Goal: Find specific page/section: Find specific page/section

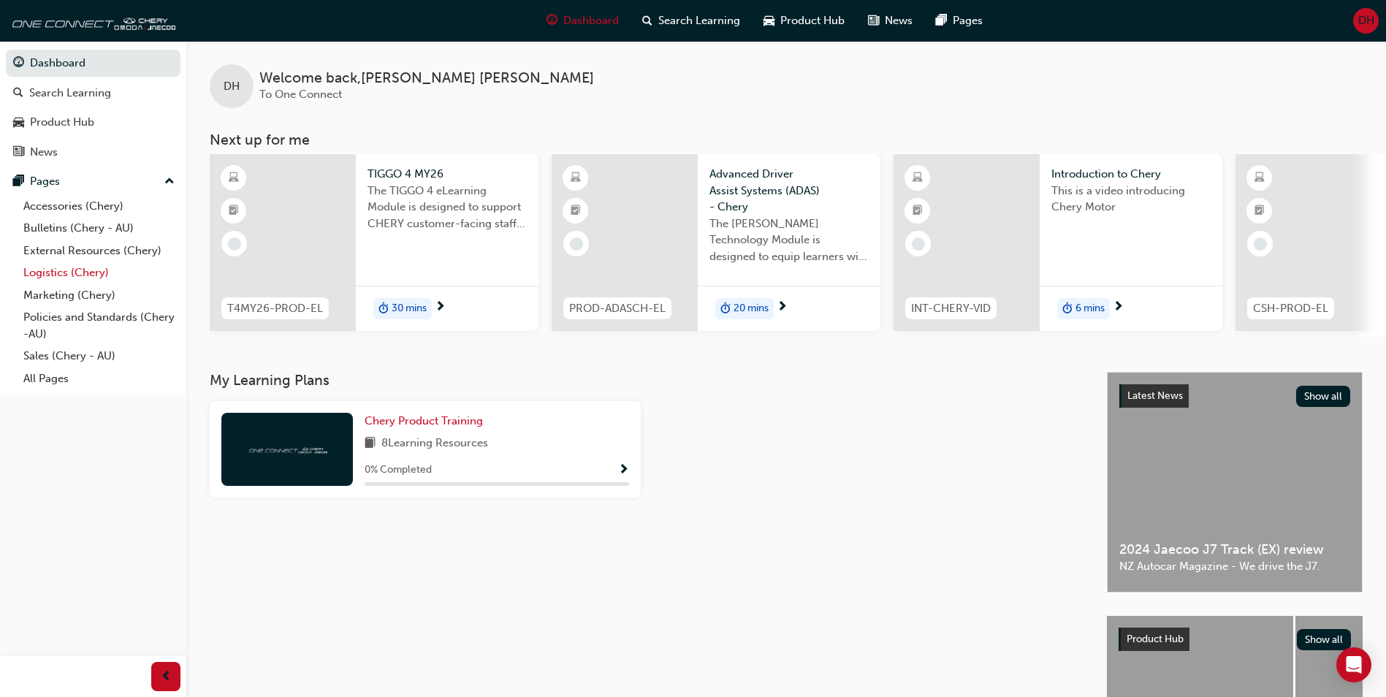
click at [42, 269] on link "Logistics (Chery)" at bounding box center [99, 273] width 163 height 23
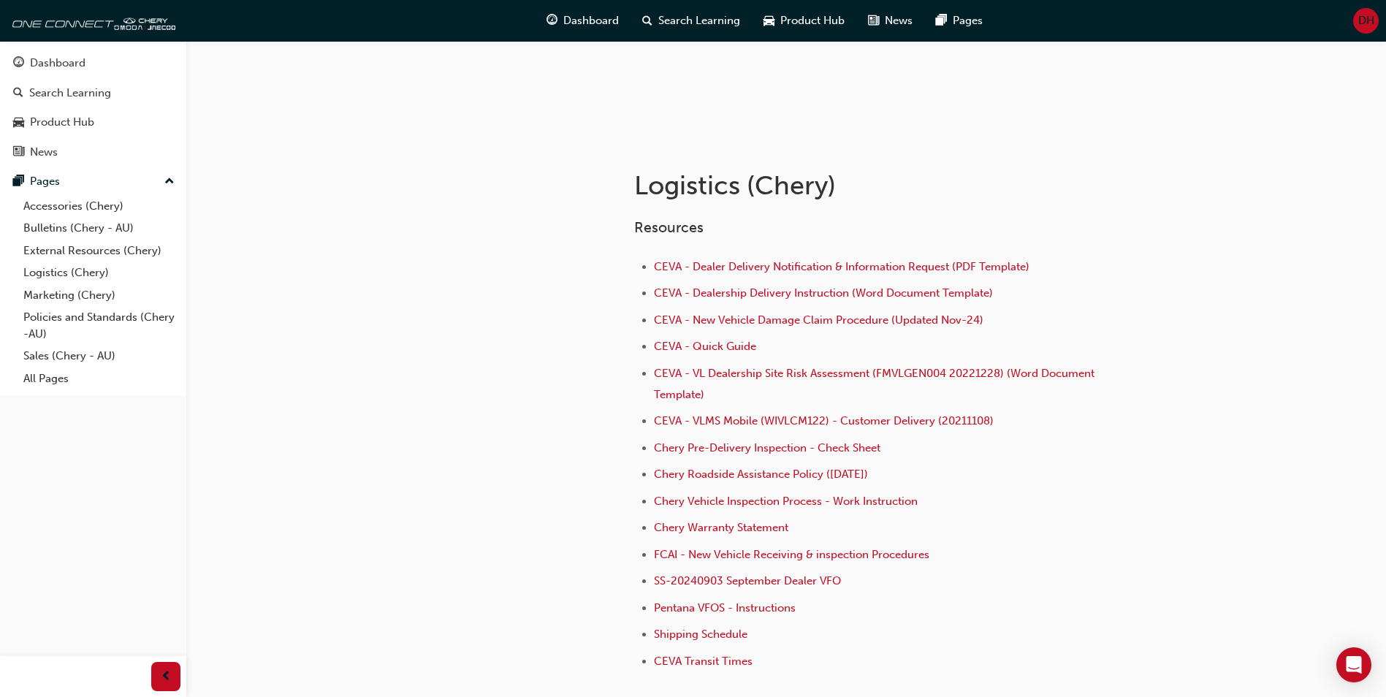
scroll to position [219, 0]
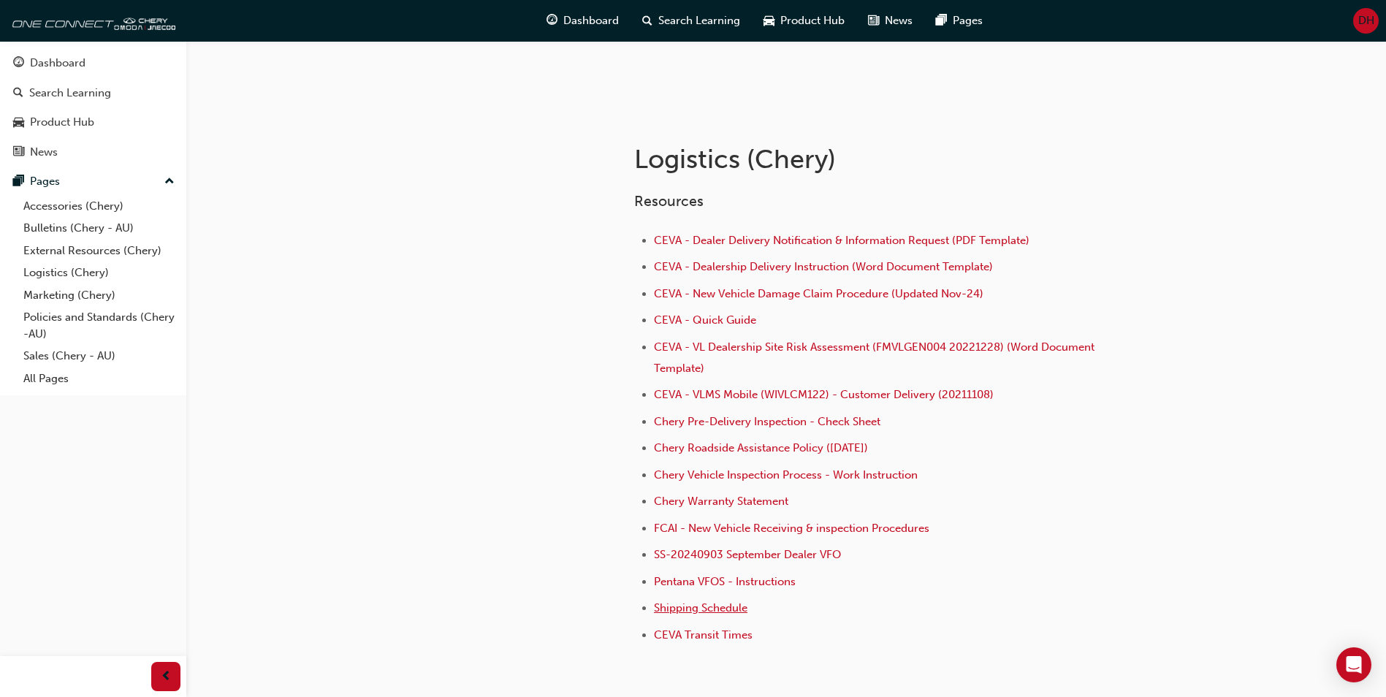
click at [669, 608] on span "Shipping Schedule" at bounding box center [701, 607] width 94 height 13
click at [1146, 194] on div "Resources CEVA - Dealer Delivery Notification & Information Request (PDF Templa…" at bounding box center [917, 414] width 567 height 466
click at [77, 360] on link "Sales (Chery - AU)" at bounding box center [99, 356] width 163 height 23
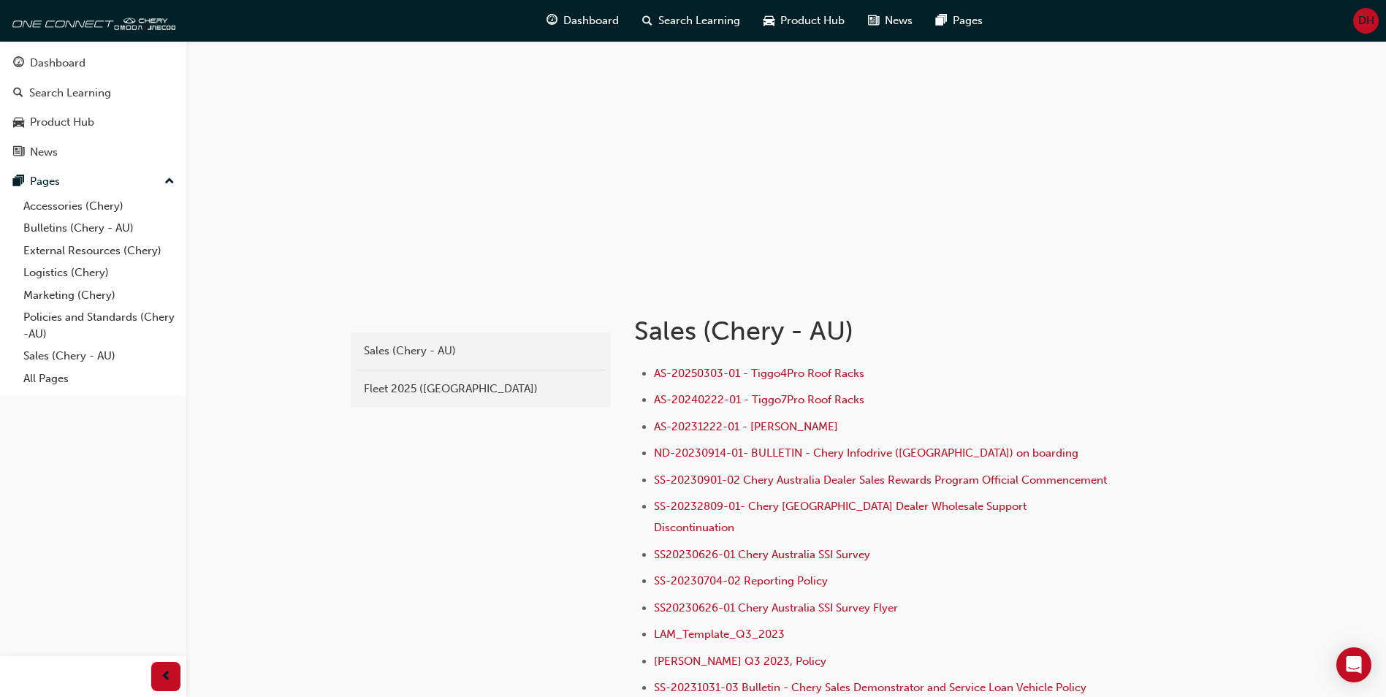
scroll to position [73, 0]
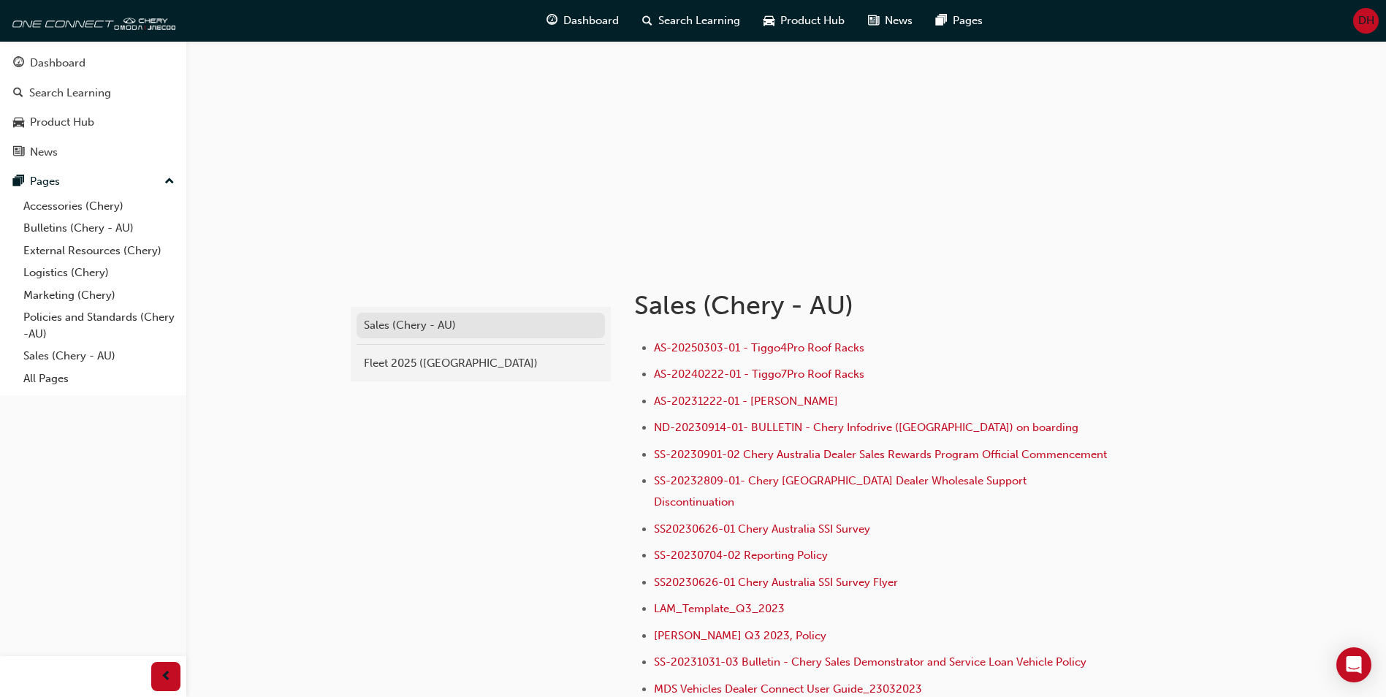
click at [444, 327] on div "Sales (Chery - AU)" at bounding box center [481, 325] width 234 height 17
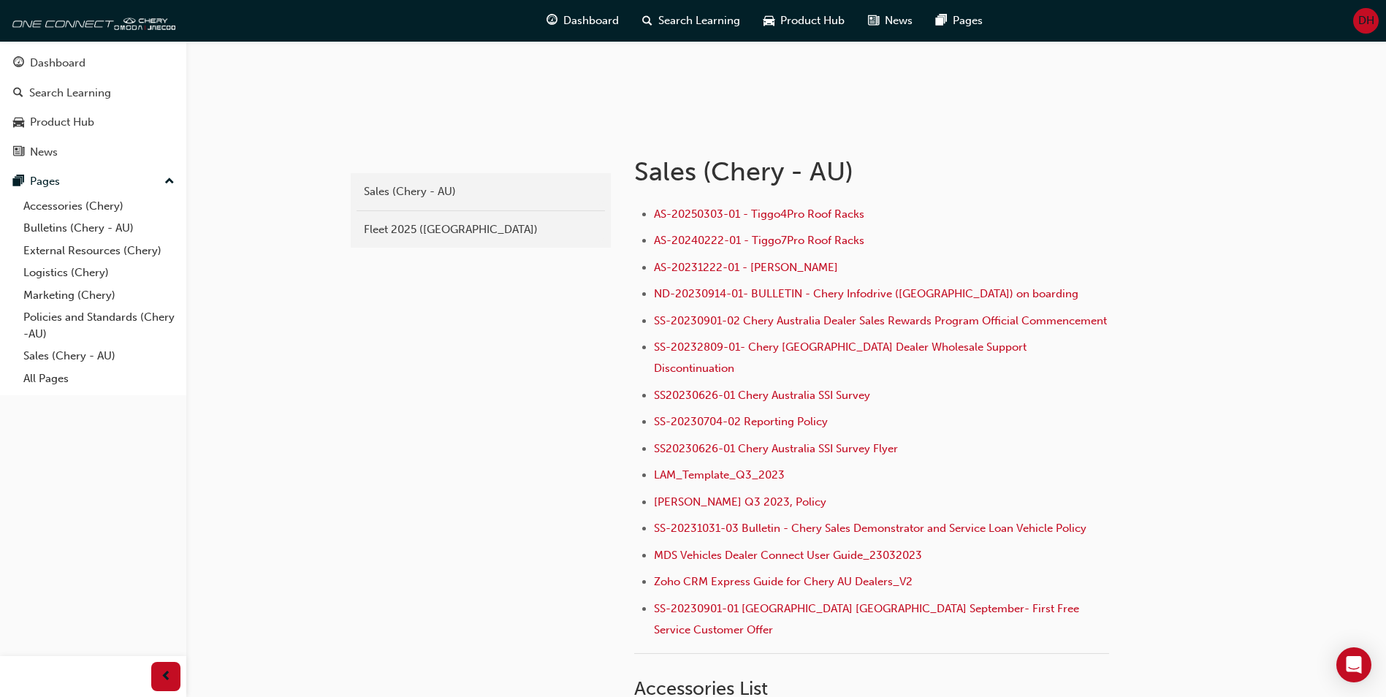
scroll to position [77, 0]
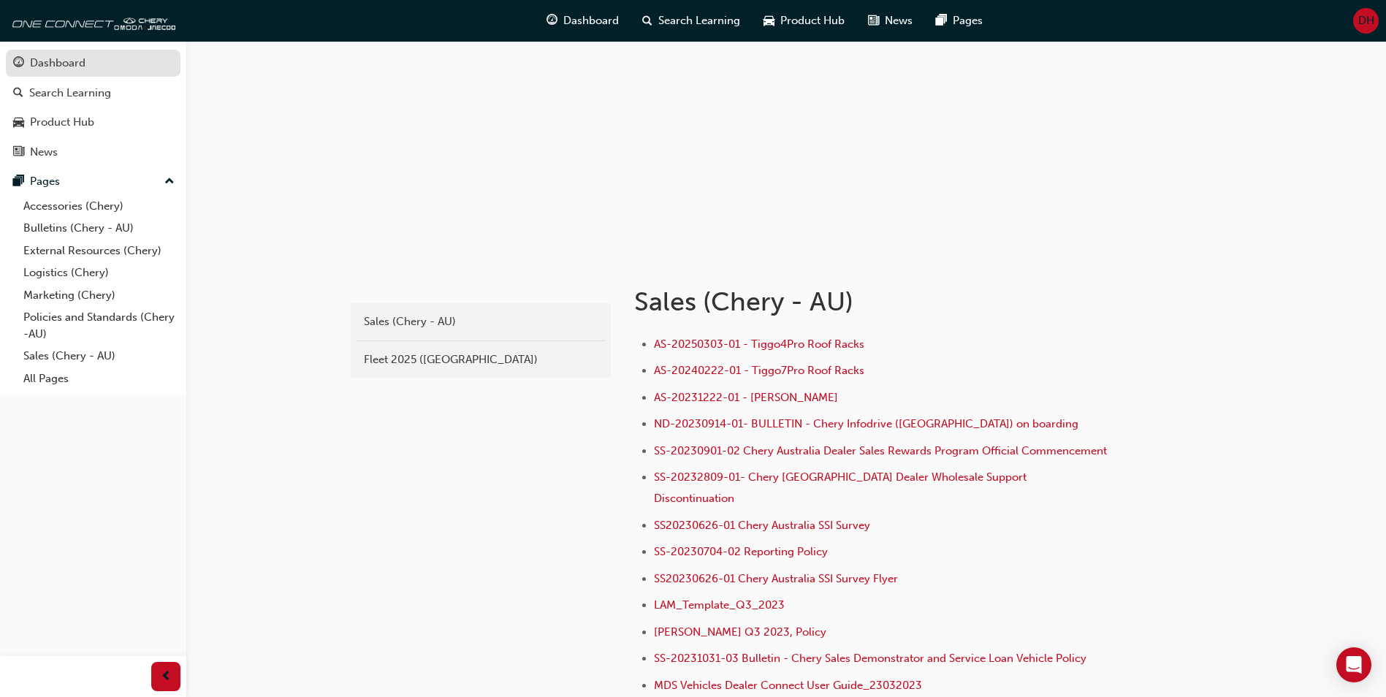
click at [59, 74] on link "Dashboard" at bounding box center [93, 63] width 175 height 27
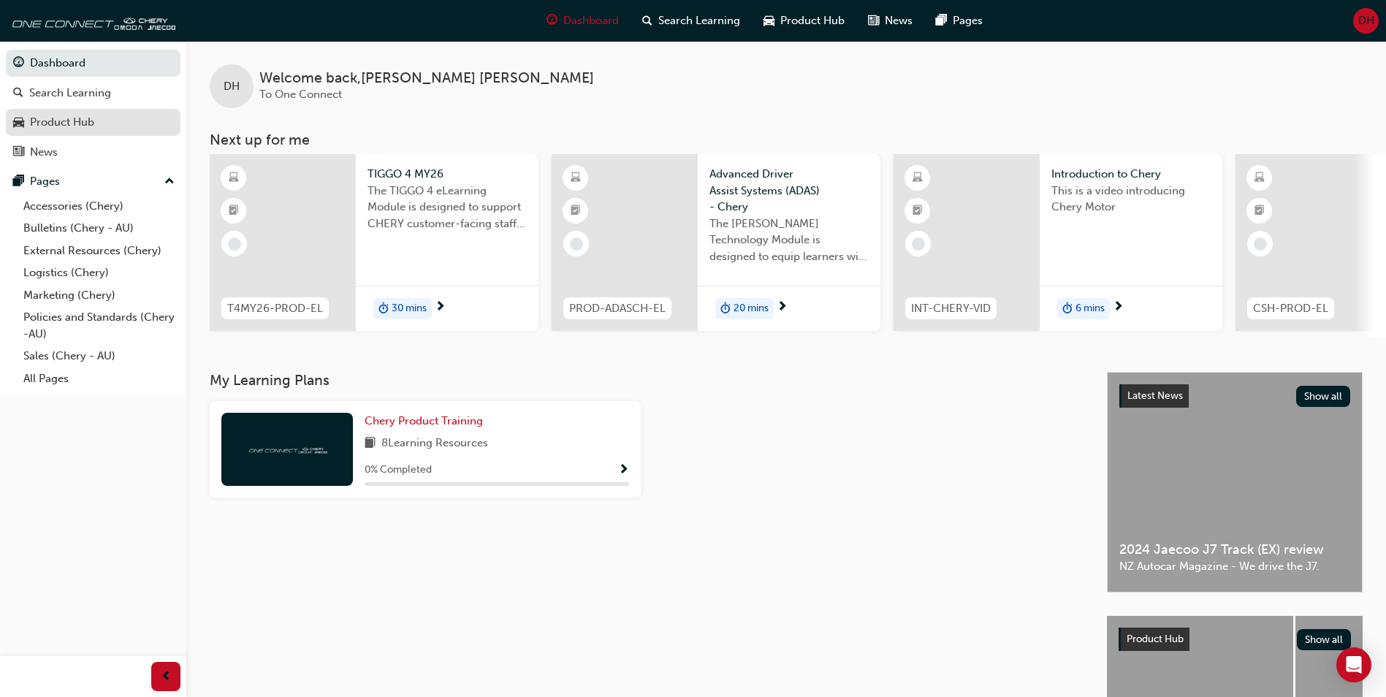
click at [69, 121] on div "Product Hub" at bounding box center [62, 122] width 64 height 17
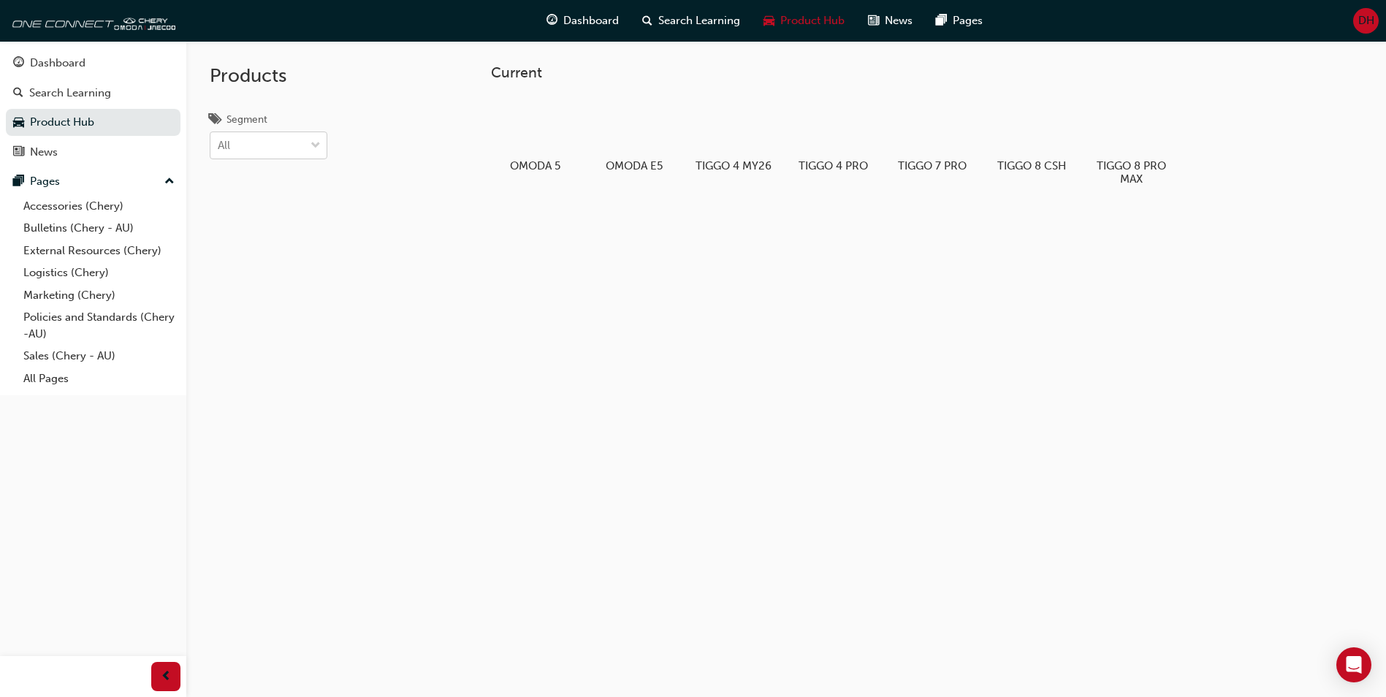
click at [318, 144] on span "down-icon" at bounding box center [316, 146] width 10 height 19
click at [219, 144] on input "Segment All" at bounding box center [218, 145] width 1 height 12
click at [318, 144] on span "down-icon" at bounding box center [316, 146] width 10 height 19
click at [219, 144] on input "Segment option EV focused, 1 of 4. 4 results available. Use Up and Down to choo…" at bounding box center [218, 145] width 1 height 12
